Goal: Information Seeking & Learning: Understand process/instructions

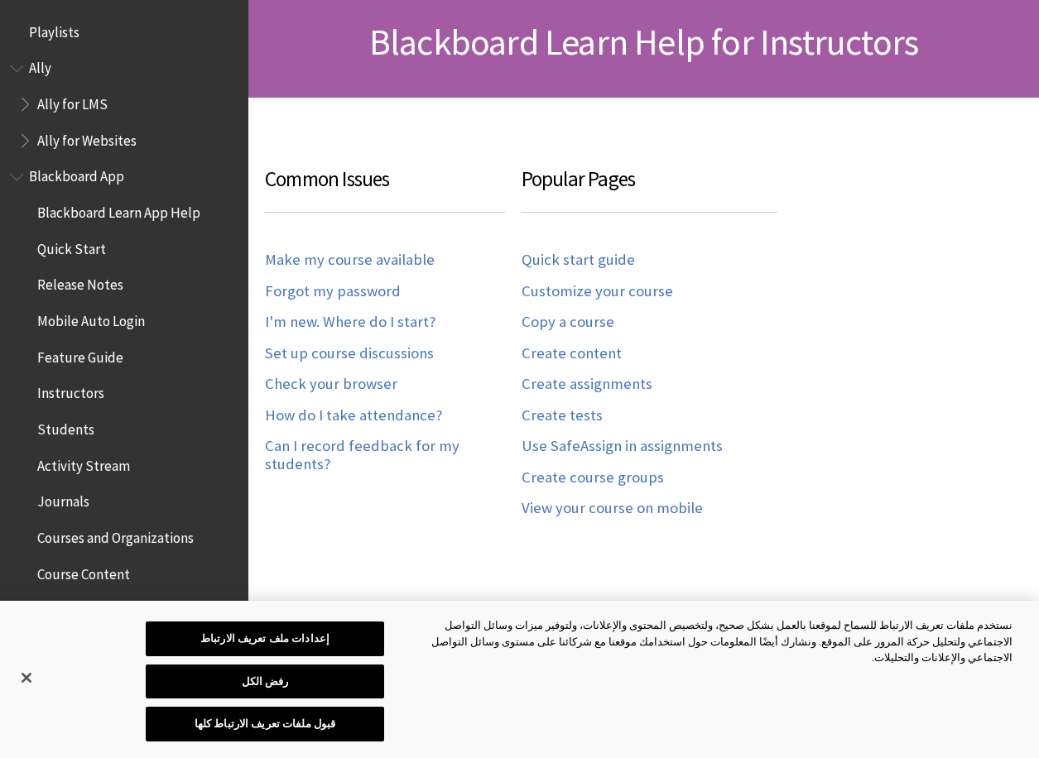
scroll to position [1631, 0]
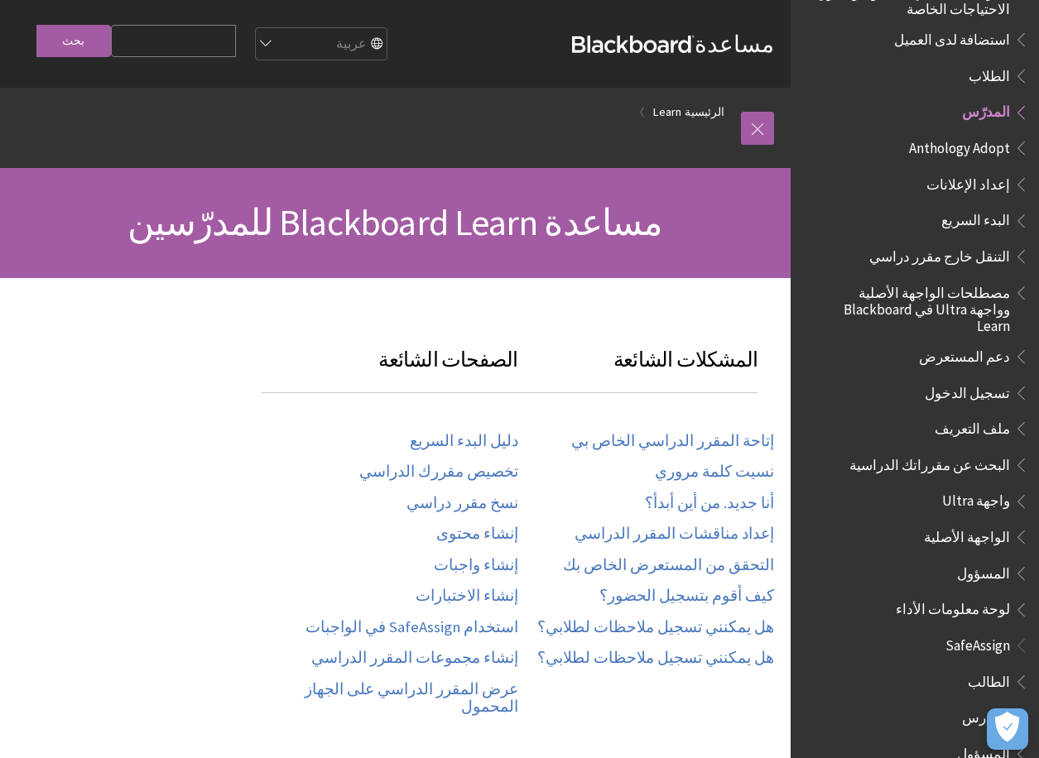
click at [581, 482] on div "إتاحة المقرر الدراسي الخاص بي نسيت كلمة مروري أنا جديد. من أين أبدأ؟ إعداد مناق…" at bounding box center [646, 547] width 257 height 267
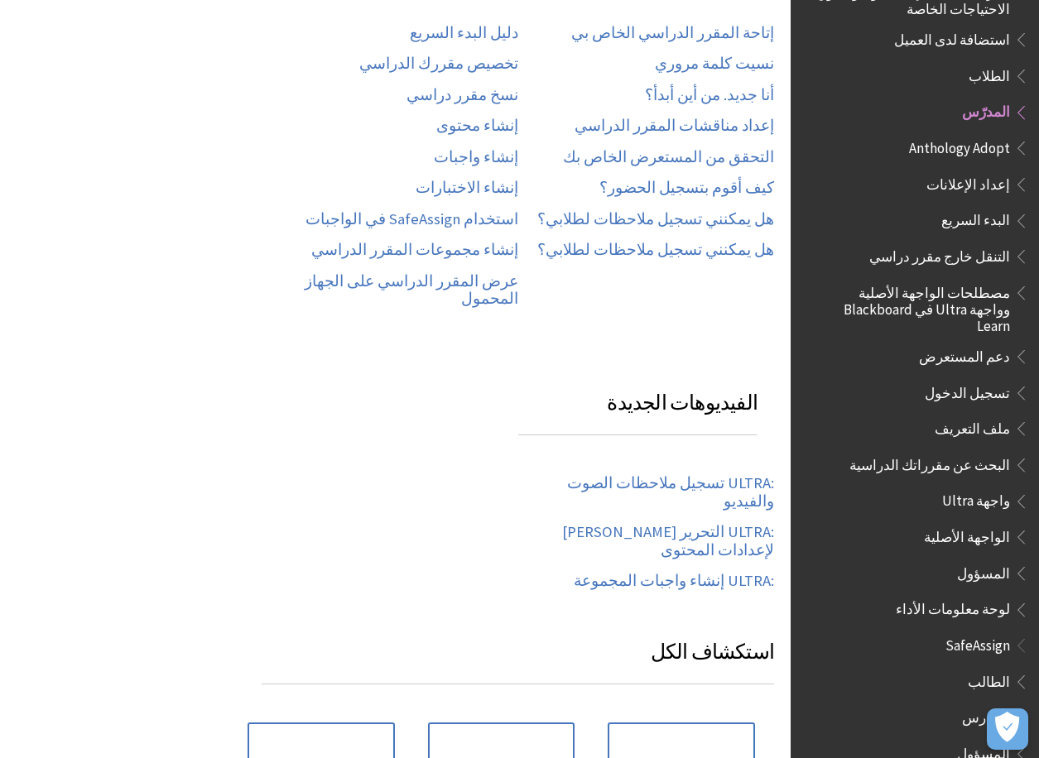
scroll to position [414, 0]
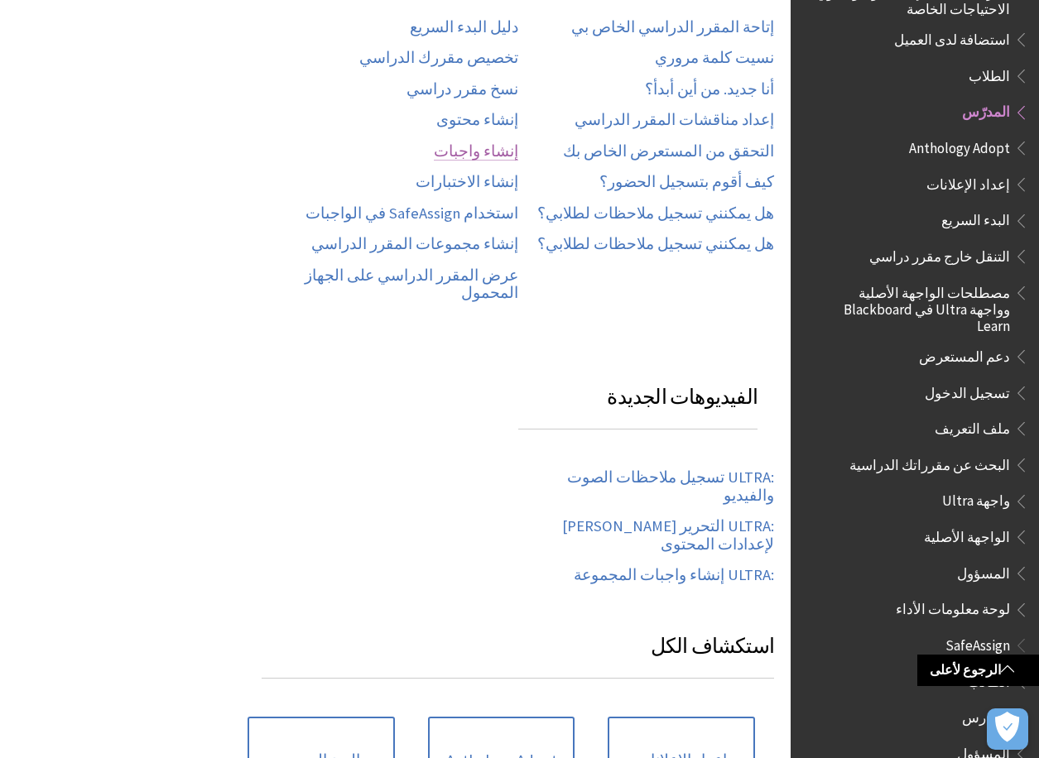
click at [495, 148] on link "إنشاء واجبات" at bounding box center [476, 151] width 84 height 19
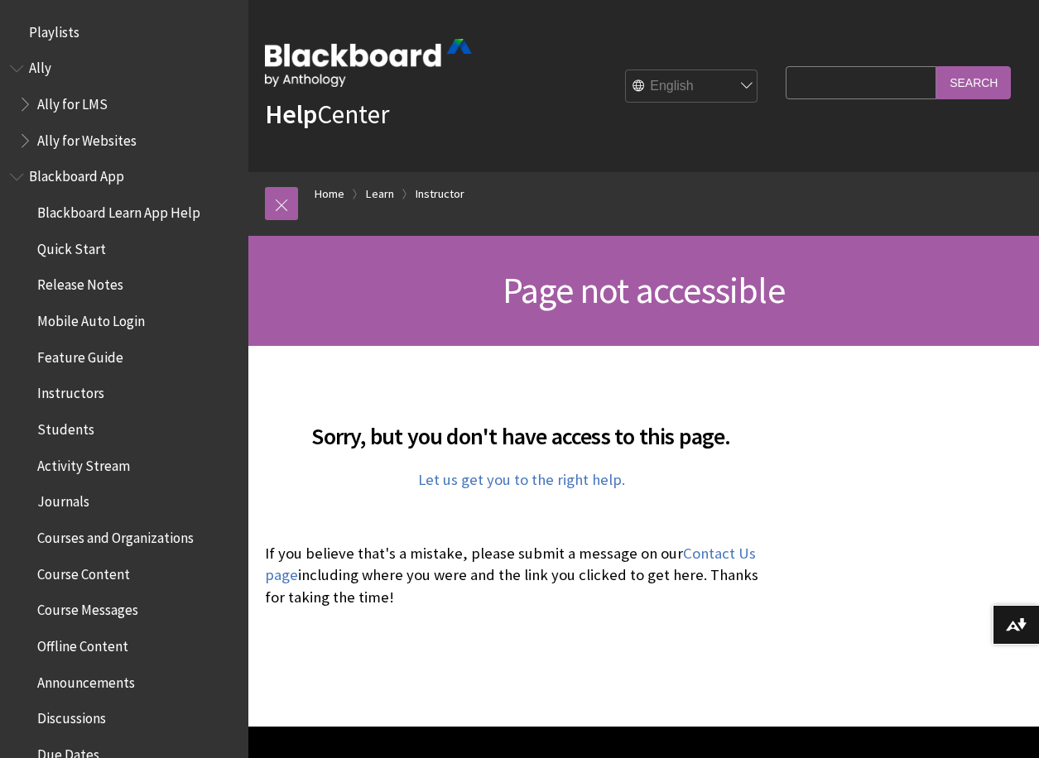
click at [733, 440] on h2 "Sorry, but you don't have access to this page." at bounding box center [521, 426] width 512 height 55
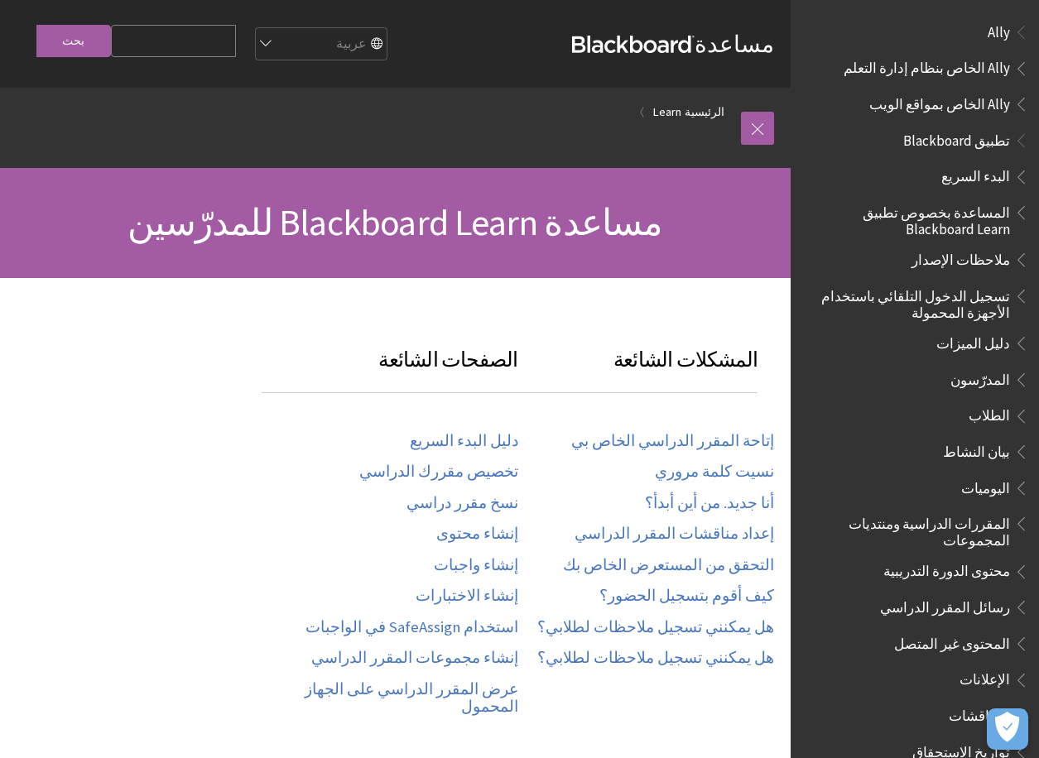
scroll to position [1157, 0]
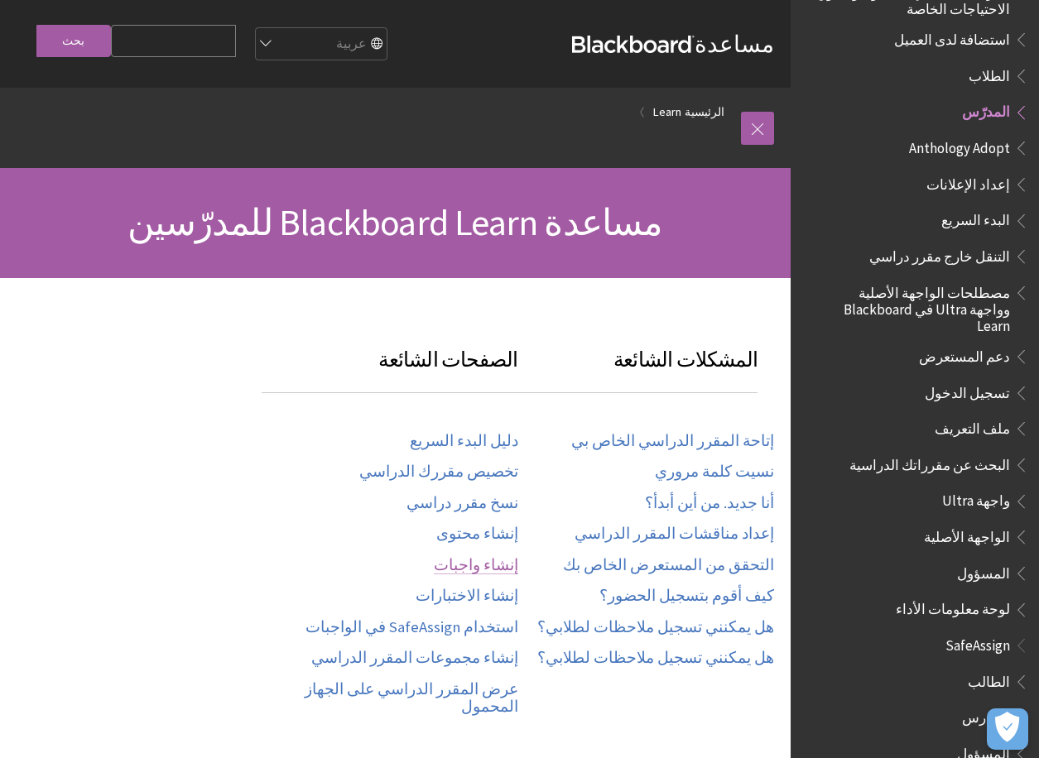
click at [504, 557] on link "إنشاء واجبات" at bounding box center [476, 565] width 84 height 19
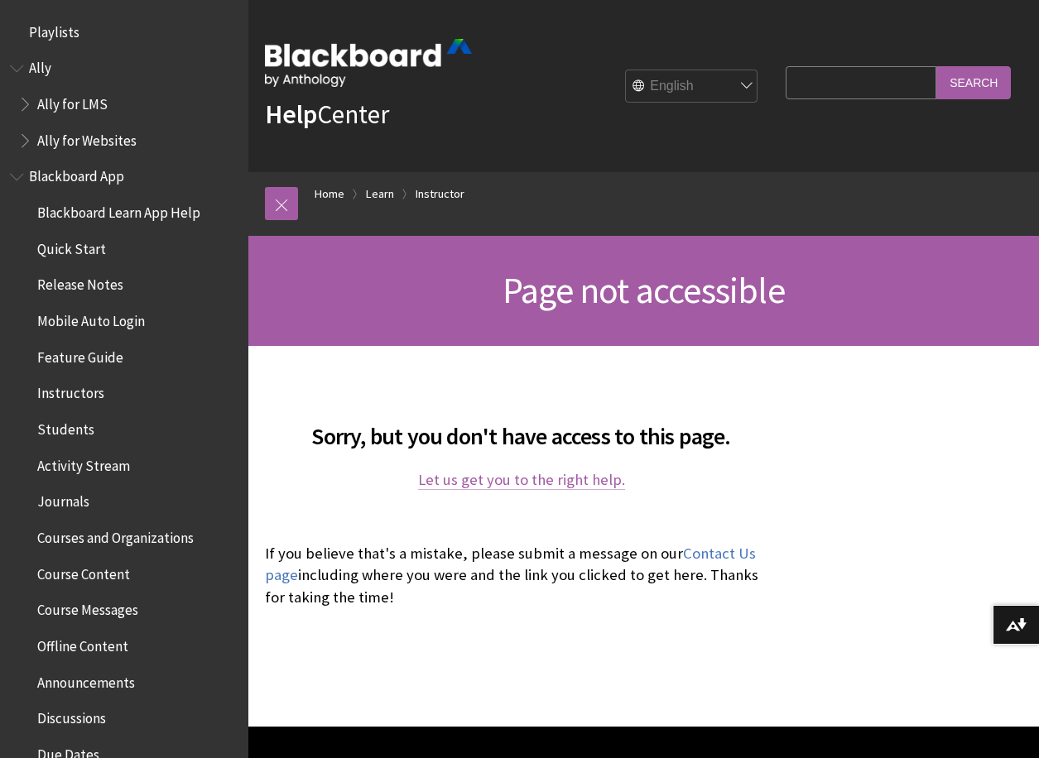
click at [510, 483] on link "Let us get you to the right help." at bounding box center [521, 480] width 207 height 20
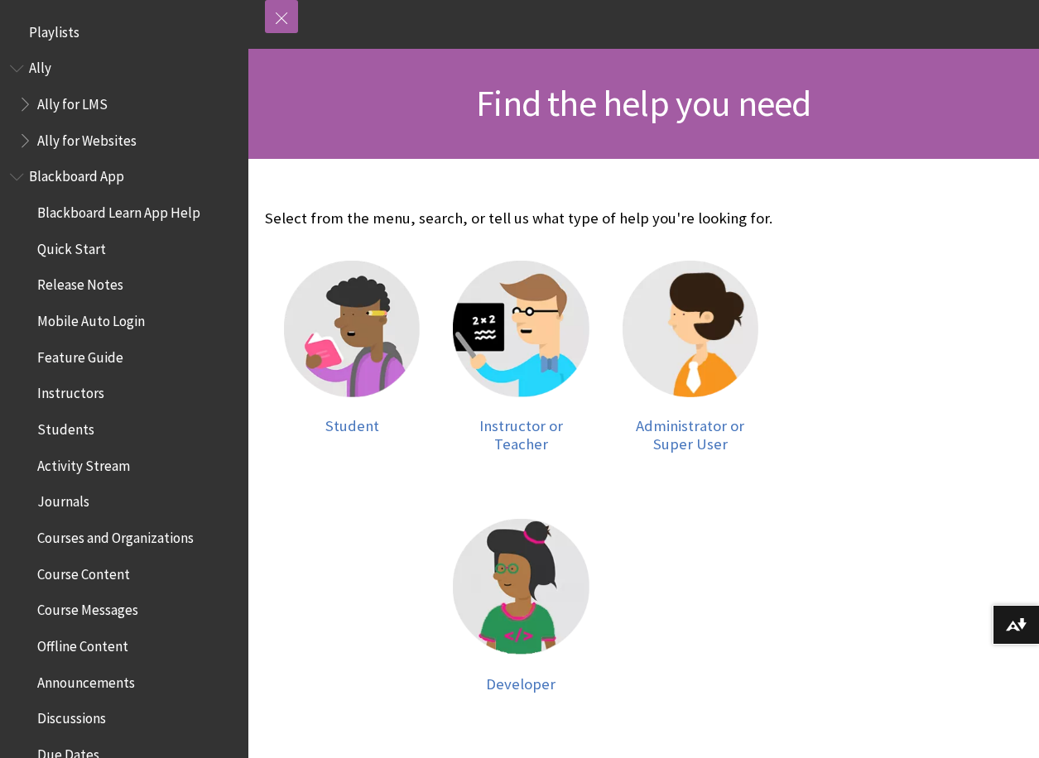
scroll to position [248, 0]
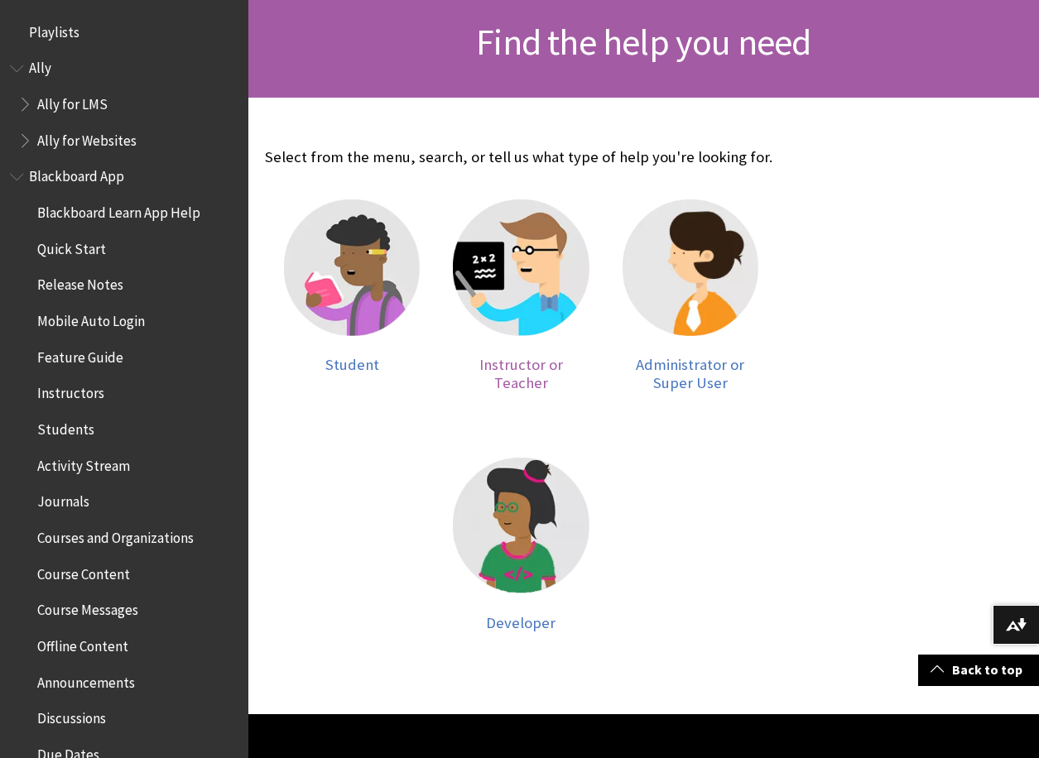
click at [530, 298] on img at bounding box center [521, 268] width 136 height 136
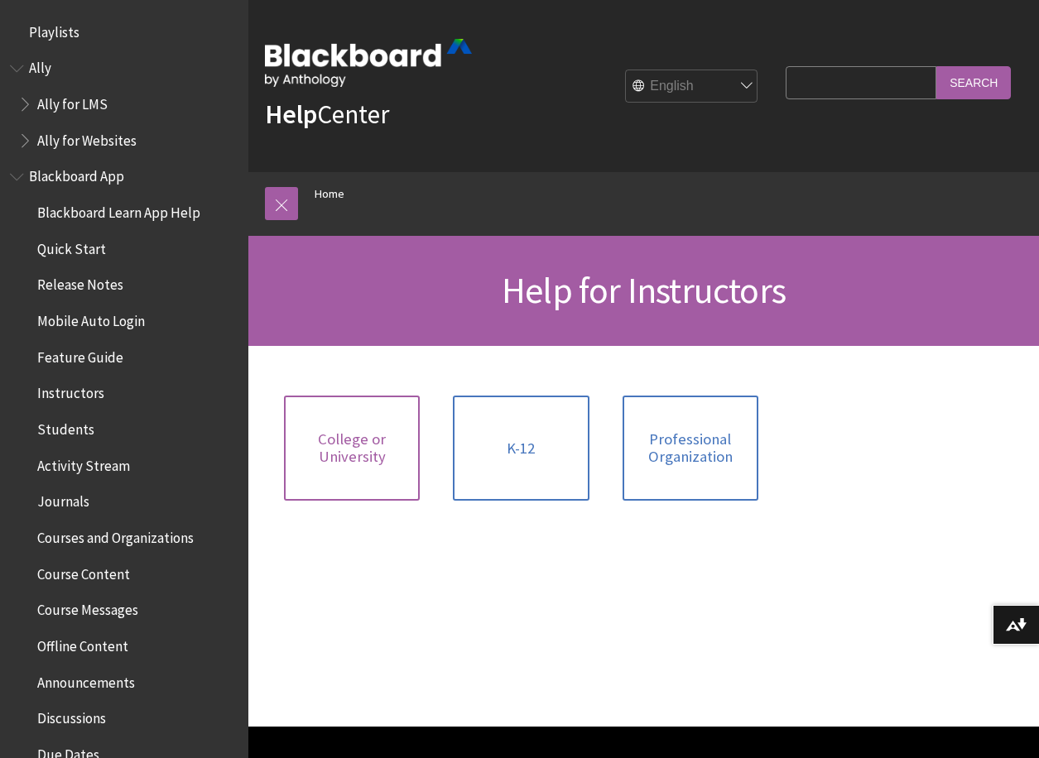
click at [369, 450] on span "College or University" at bounding box center [352, 448] width 116 height 36
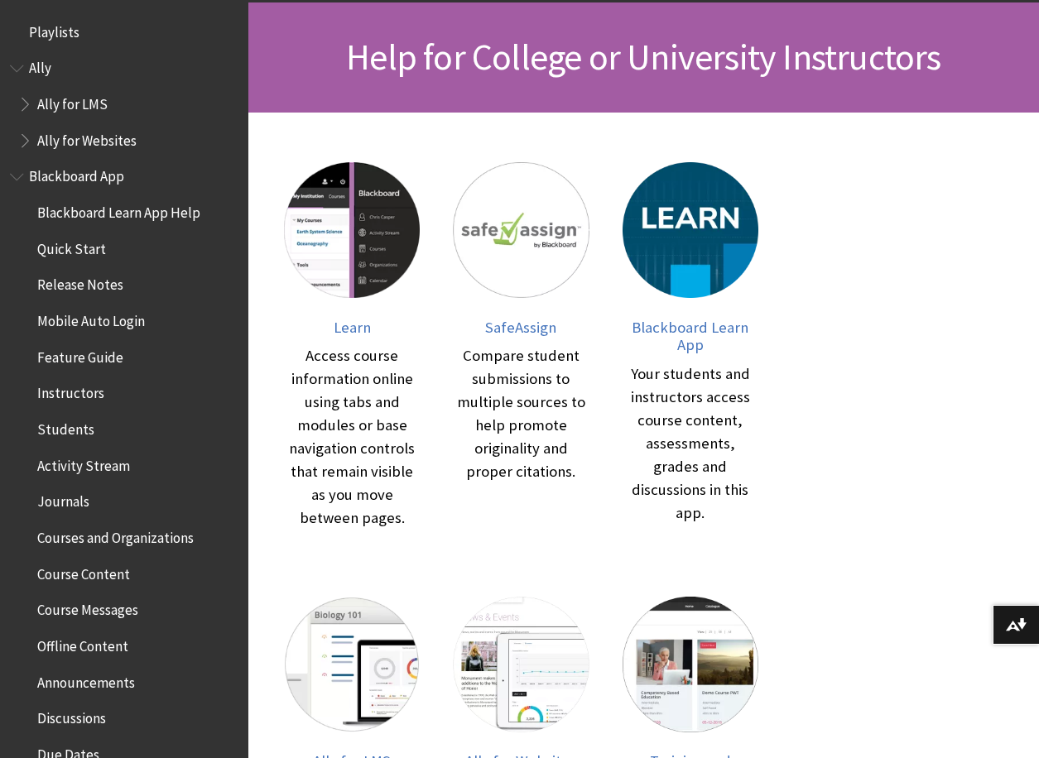
scroll to position [248, 0]
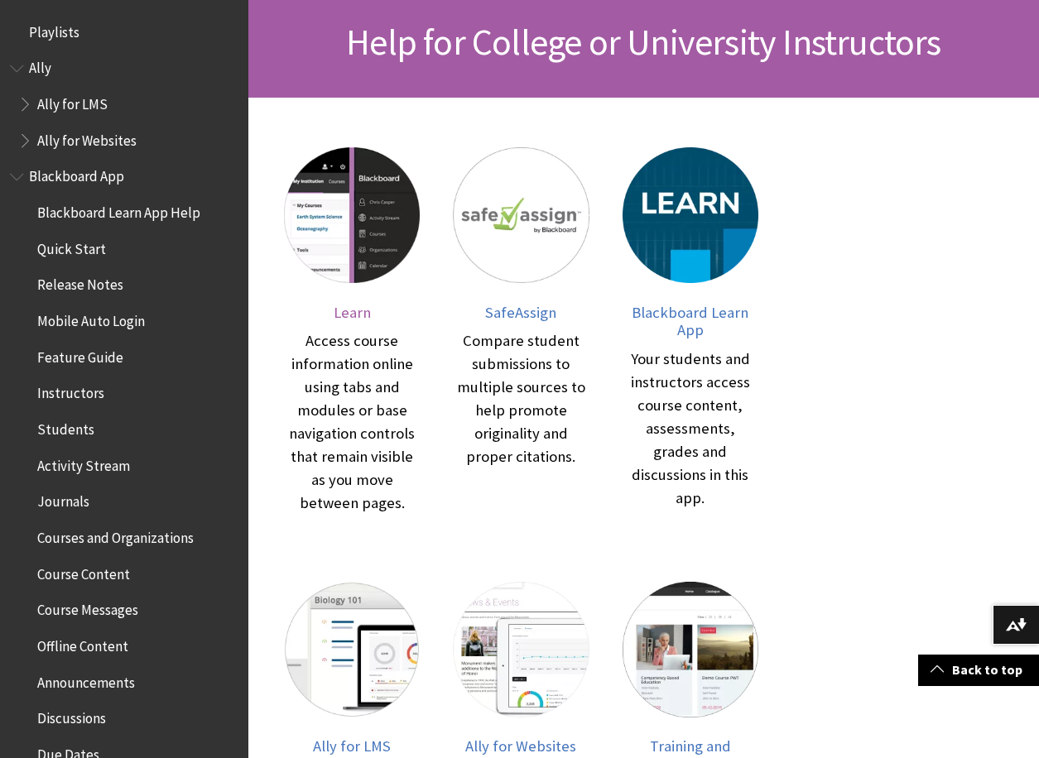
click at [346, 214] on img at bounding box center [352, 215] width 136 height 136
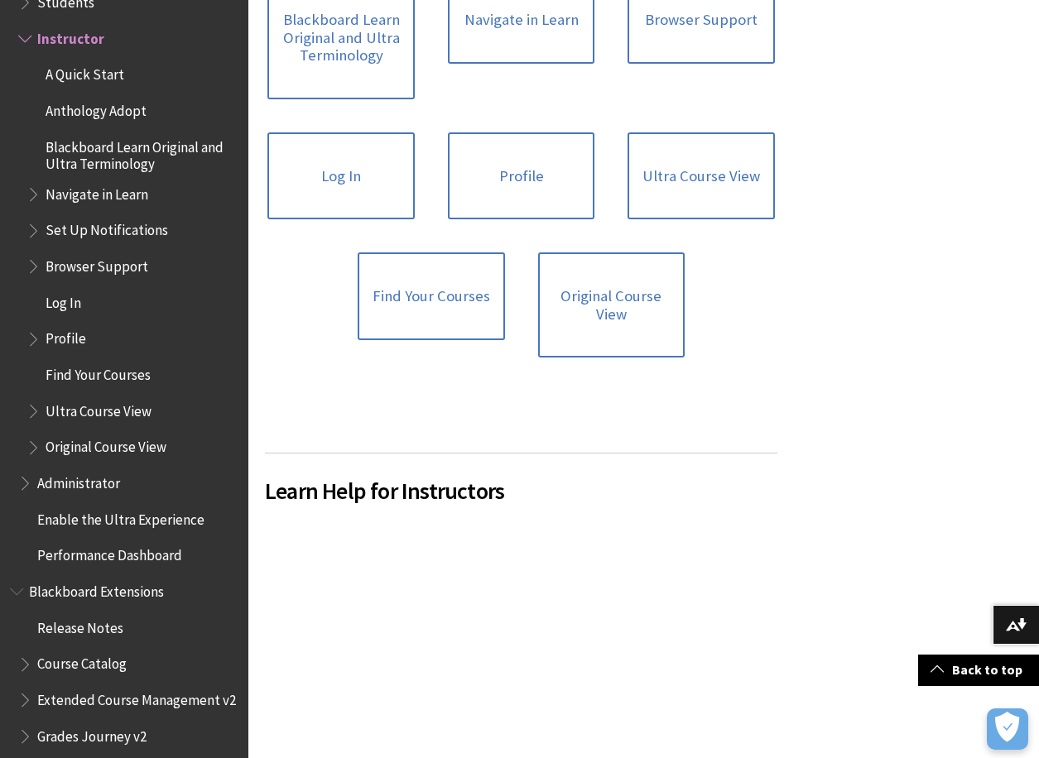
scroll to position [1821, 0]
